Goal: Communication & Community: Connect with others

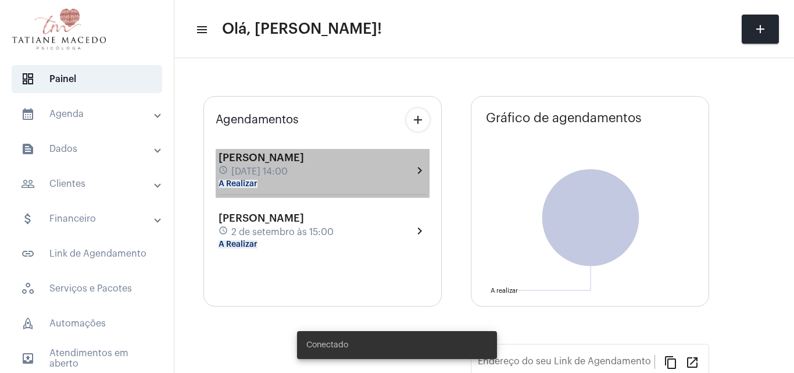
type input "[URL][DOMAIN_NAME]"
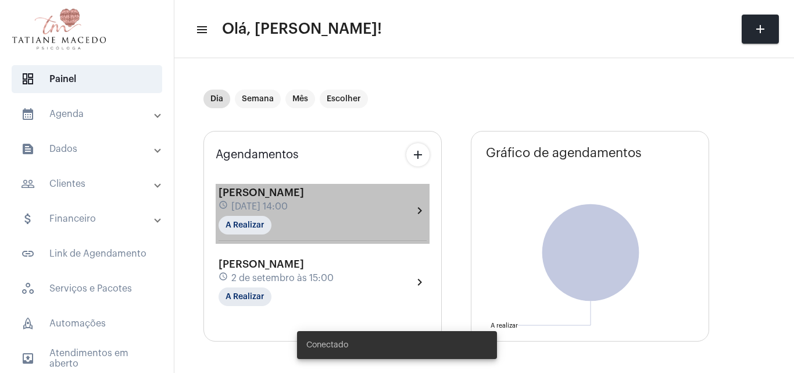
click at [304, 221] on div "[PERSON_NAME] schedule [DATE] 14:00 A Realizar" at bounding box center [261, 211] width 85 height 48
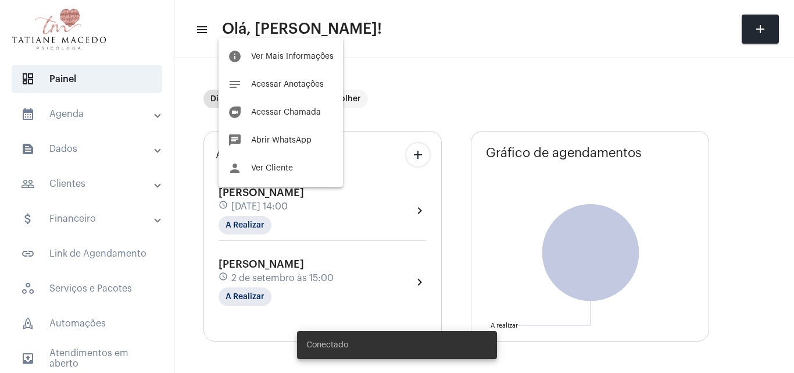
click at [304, 279] on div at bounding box center [397, 186] width 794 height 373
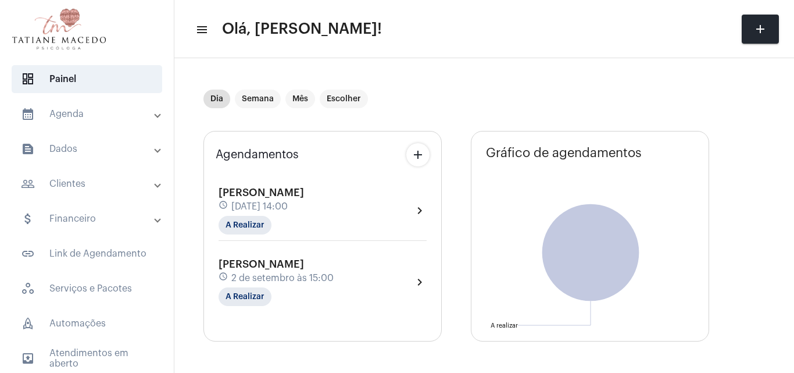
click at [304, 279] on span "2 de setembro às 15:00" at bounding box center [282, 278] width 102 height 10
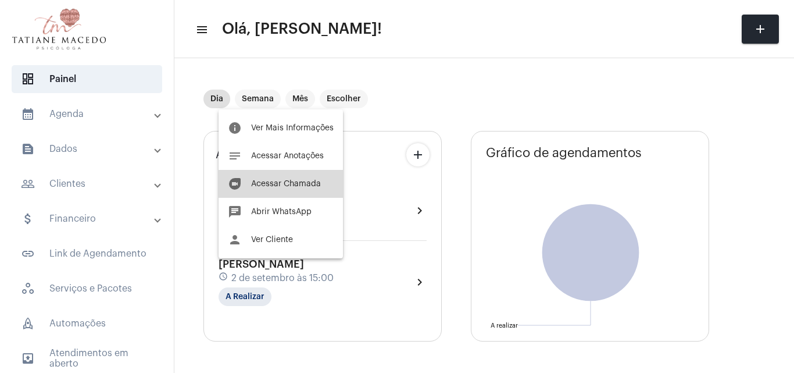
click at [293, 195] on button "duo [PERSON_NAME]" at bounding box center [281, 184] width 124 height 28
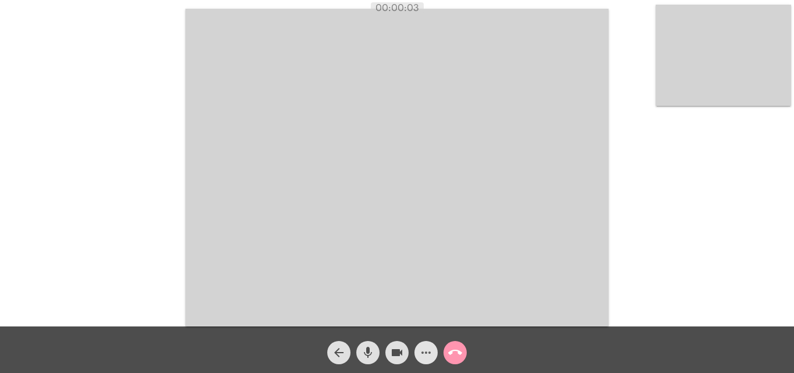
click at [424, 350] on mat-icon "more_horiz" at bounding box center [426, 352] width 14 height 14
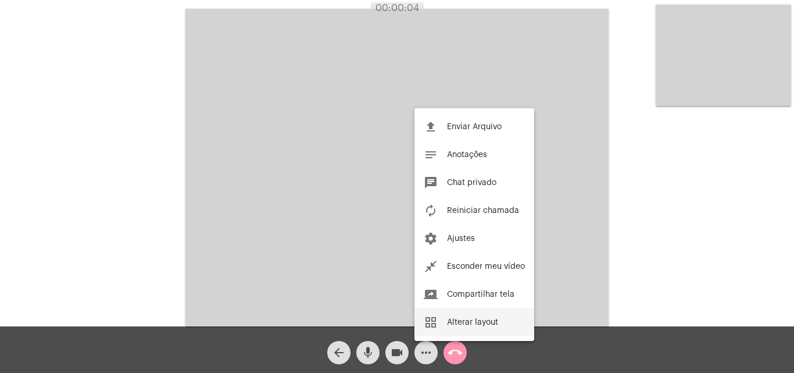
click at [474, 318] on span "Alterar layout" at bounding box center [472, 322] width 51 height 8
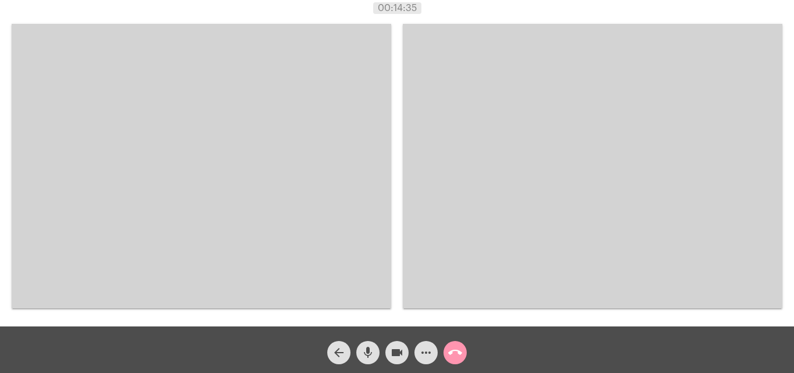
click at [511, 16] on div "Acessando Câmera e Microfone..." at bounding box center [592, 166] width 379 height 323
click at [515, 5] on div "00:17:48" at bounding box center [397, 8] width 794 height 10
click at [534, 15] on div "Acessando Câmera e Microfone..." at bounding box center [592, 166] width 379 height 323
click at [474, 15] on div "Acessando Câmera e Microfone..." at bounding box center [592, 166] width 379 height 323
click at [790, 217] on div "Acessando Câmera e Microfone..." at bounding box center [397, 165] width 792 height 326
